Goal: Information Seeking & Learning: Check status

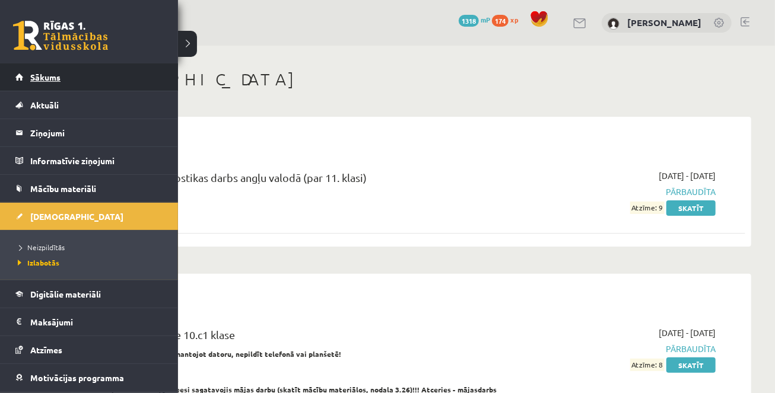
click at [27, 70] on link "Sākums" at bounding box center [89, 76] width 148 height 27
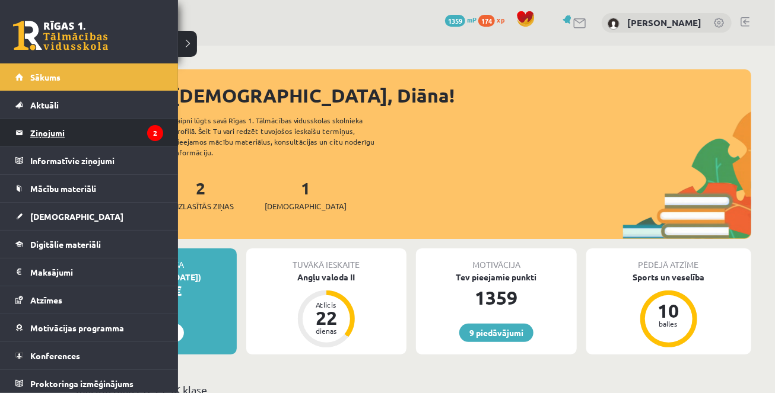
click at [75, 129] on legend "Ziņojumi 2" at bounding box center [96, 132] width 133 height 27
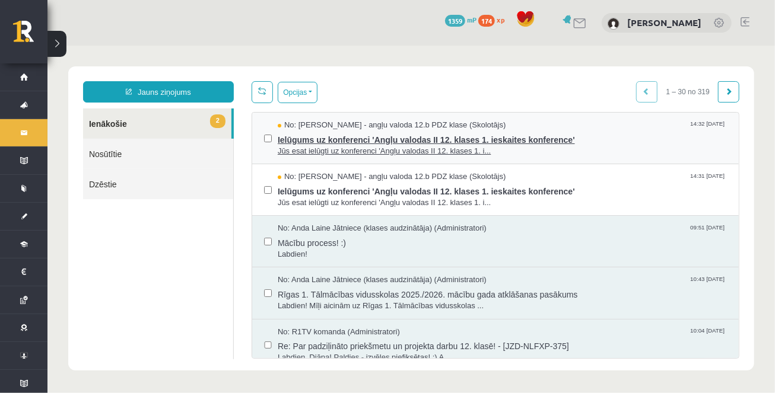
click at [354, 139] on span "Ielūgums uz konferenci 'Angļu valodas II 12. klases 1. ieskaites konference'" at bounding box center [501, 138] width 449 height 15
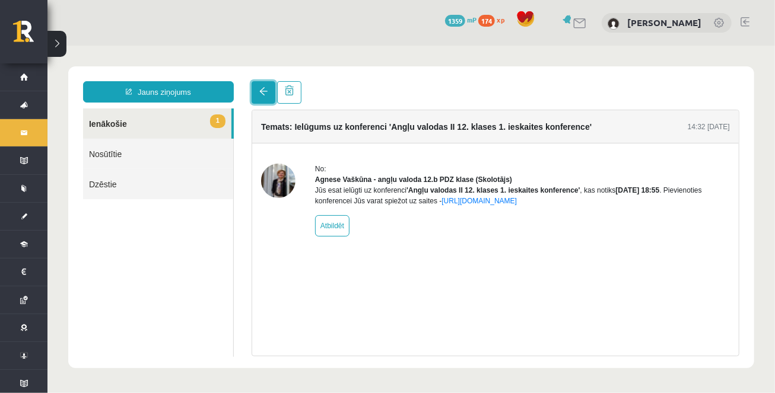
click at [263, 88] on span at bounding box center [263, 91] width 8 height 8
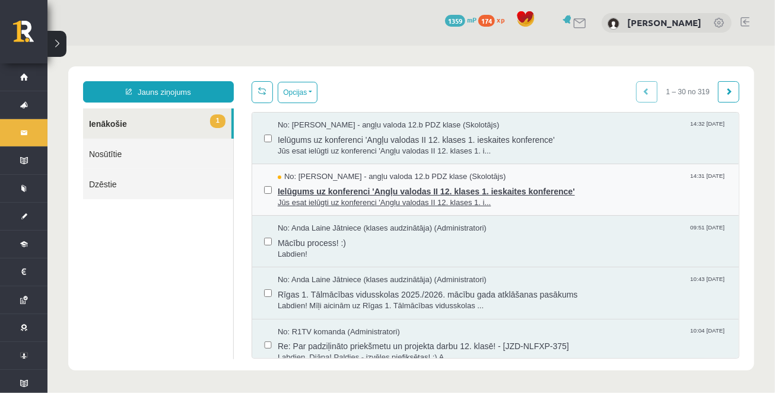
click at [314, 190] on span "Ielūgums uz konferenci 'Angļu valodas II 12. klases 1. ieskaites konference'" at bounding box center [501, 189] width 449 height 15
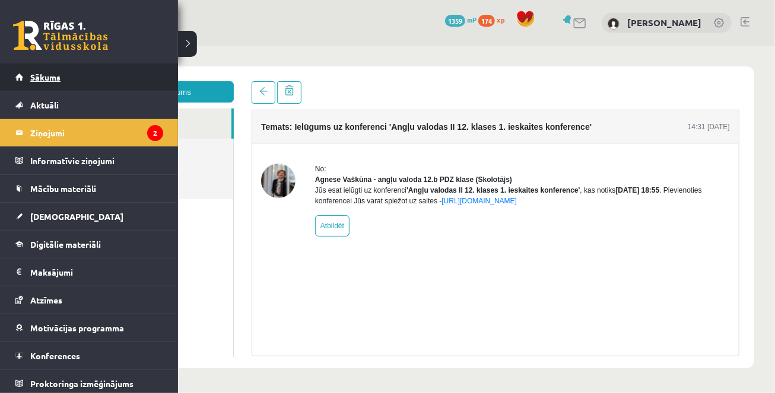
click at [35, 84] on link "Sākums" at bounding box center [89, 76] width 148 height 27
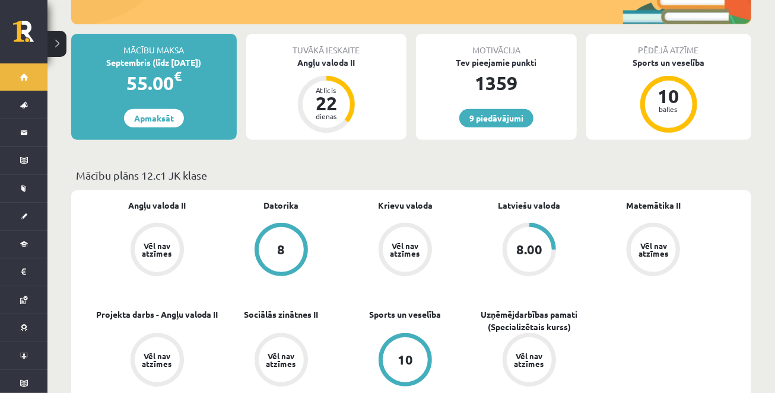
scroll to position [215, 0]
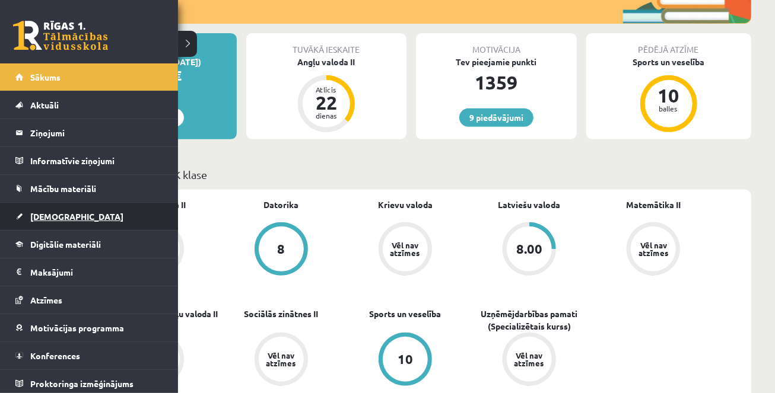
click at [44, 219] on span "[DEMOGRAPHIC_DATA]" at bounding box center [76, 216] width 93 height 11
